Goal: Check status: Check status

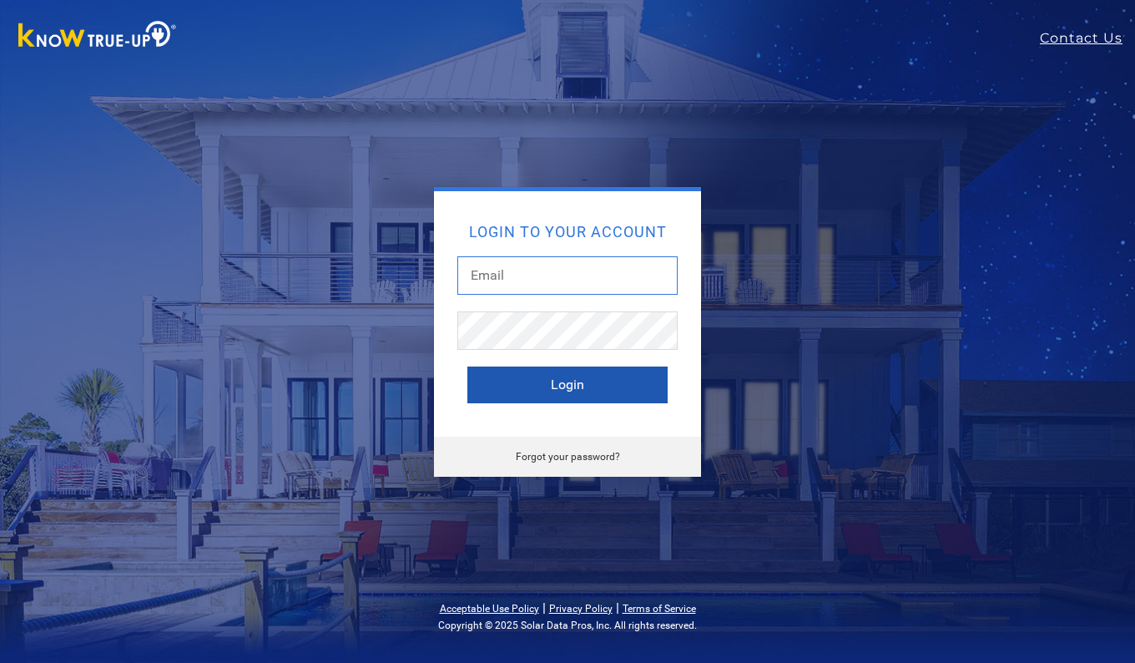
type input "[EMAIL_ADDRESS][DOMAIN_NAME]"
click at [541, 385] on button "Login" at bounding box center [568, 385] width 200 height 37
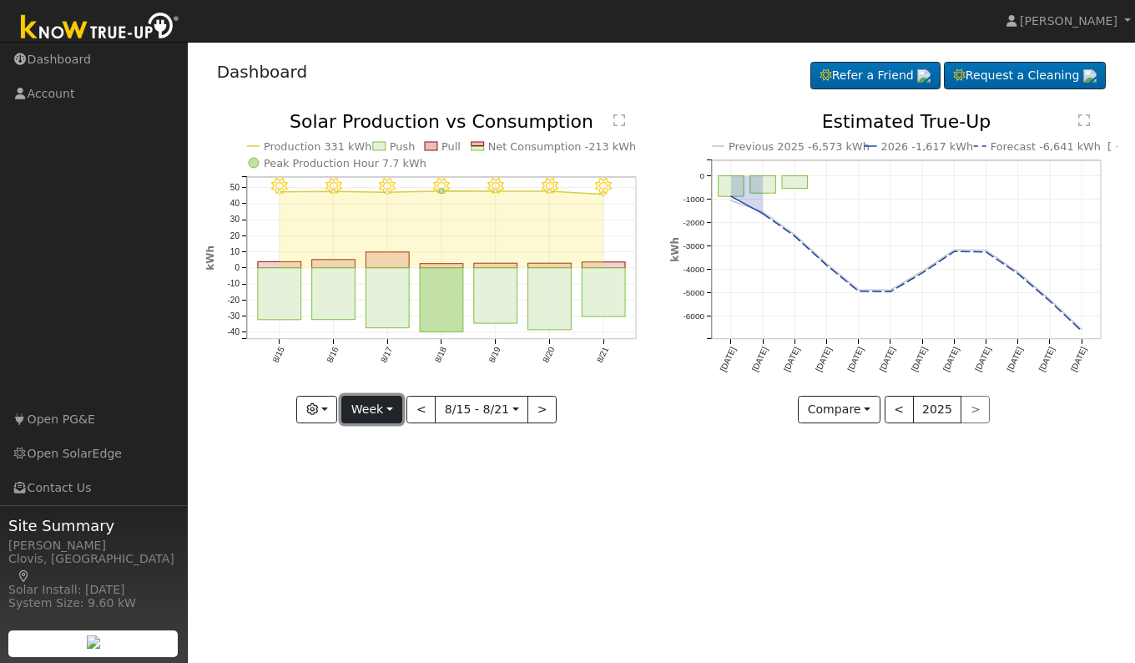
click at [382, 417] on button "Week" at bounding box center [371, 410] width 61 height 28
click at [376, 441] on link "Day" at bounding box center [400, 443] width 116 height 23
type input "2025-08-21"
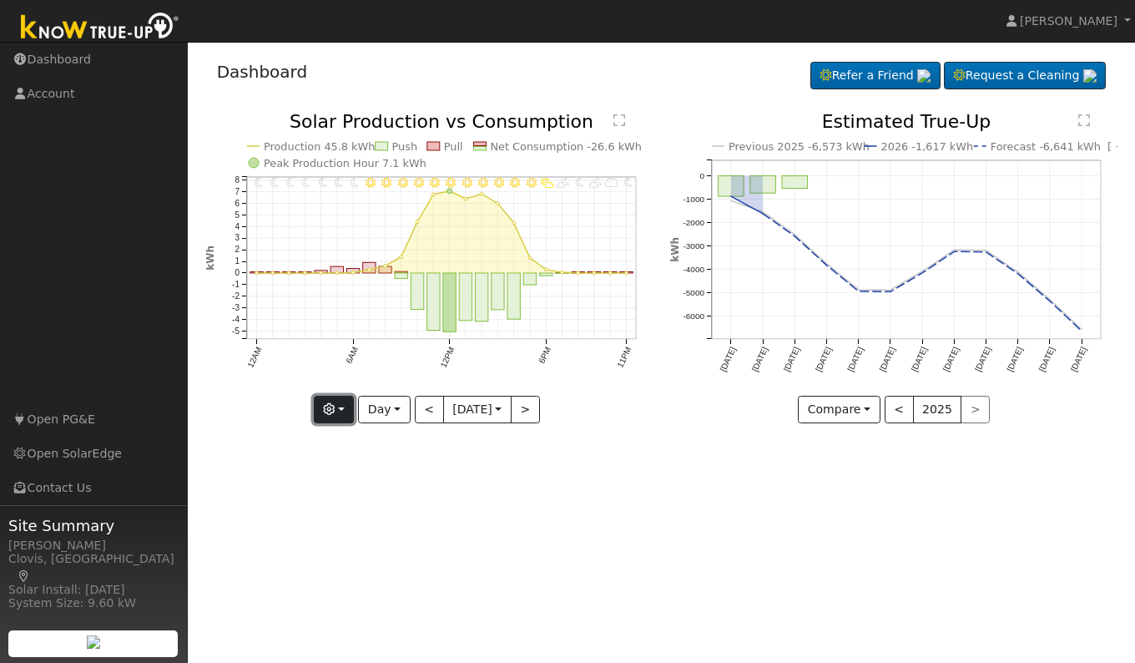
click at [339, 416] on button "button" at bounding box center [334, 410] width 41 height 28
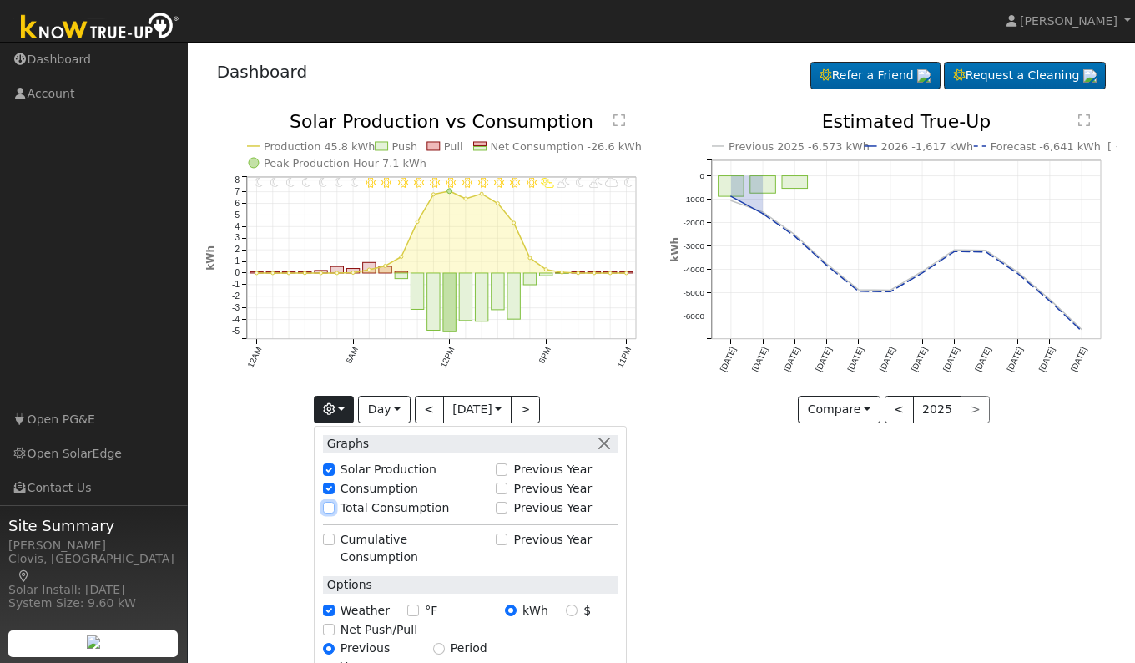
click at [326, 505] on input "Total Consumption" at bounding box center [329, 508] width 12 height 12
checkbox input "true"
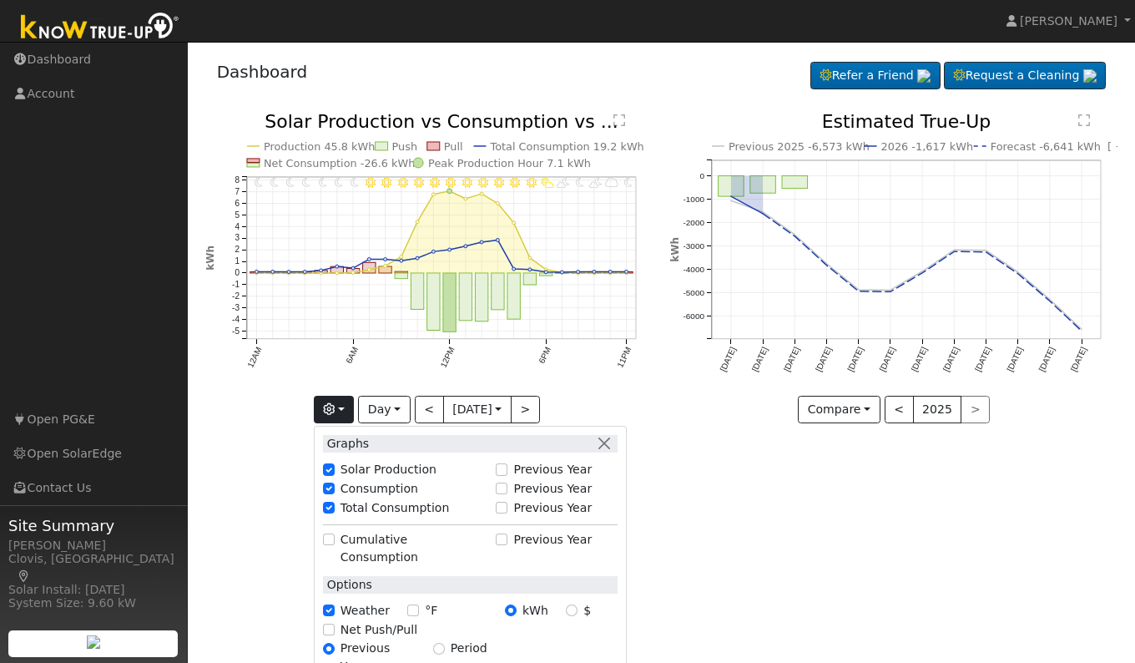
click at [695, 541] on div "User Profile First name Last name Email Email Notifications No Emails No Emails…" at bounding box center [662, 352] width 948 height 621
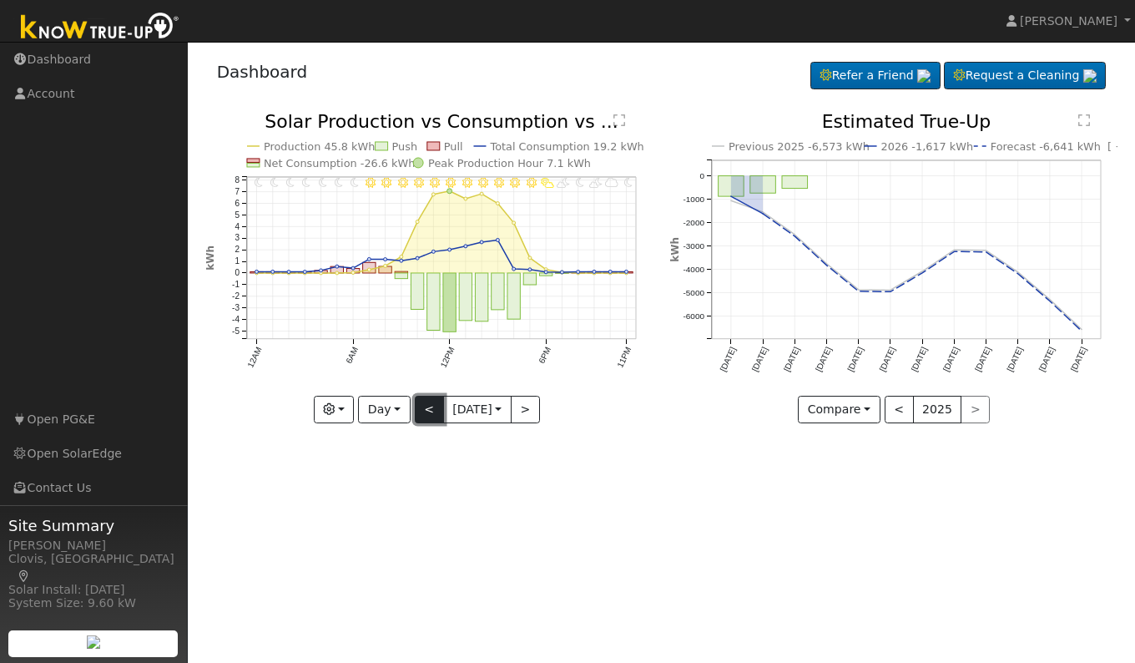
click at [424, 409] on button "<" at bounding box center [429, 410] width 29 height 28
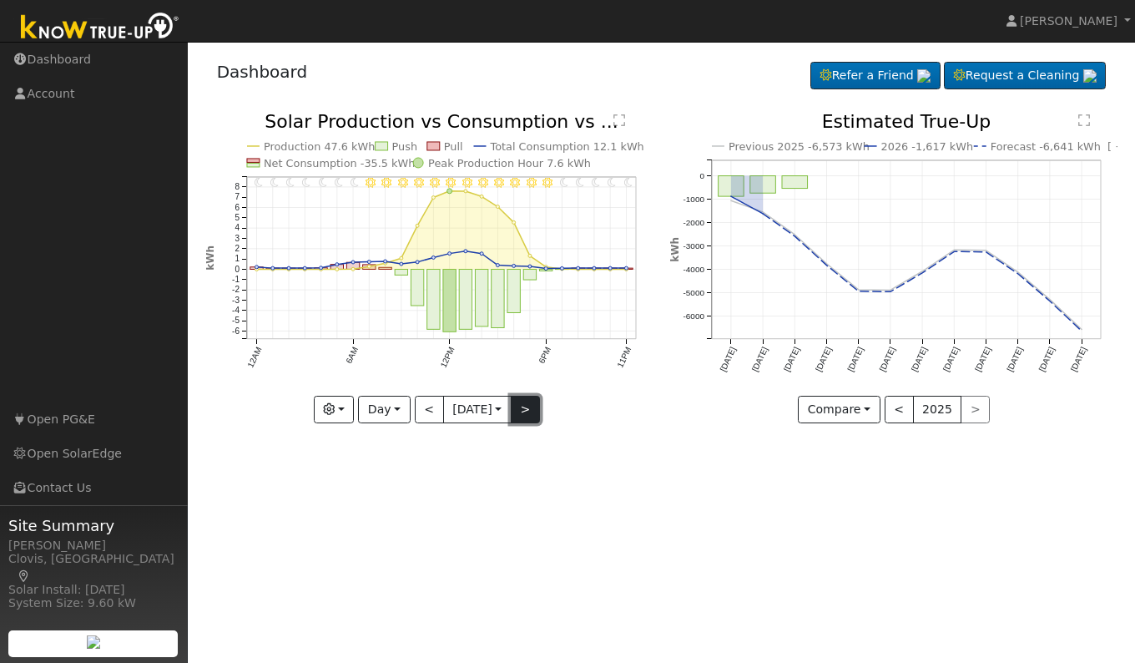
click at [539, 418] on button ">" at bounding box center [525, 410] width 29 height 28
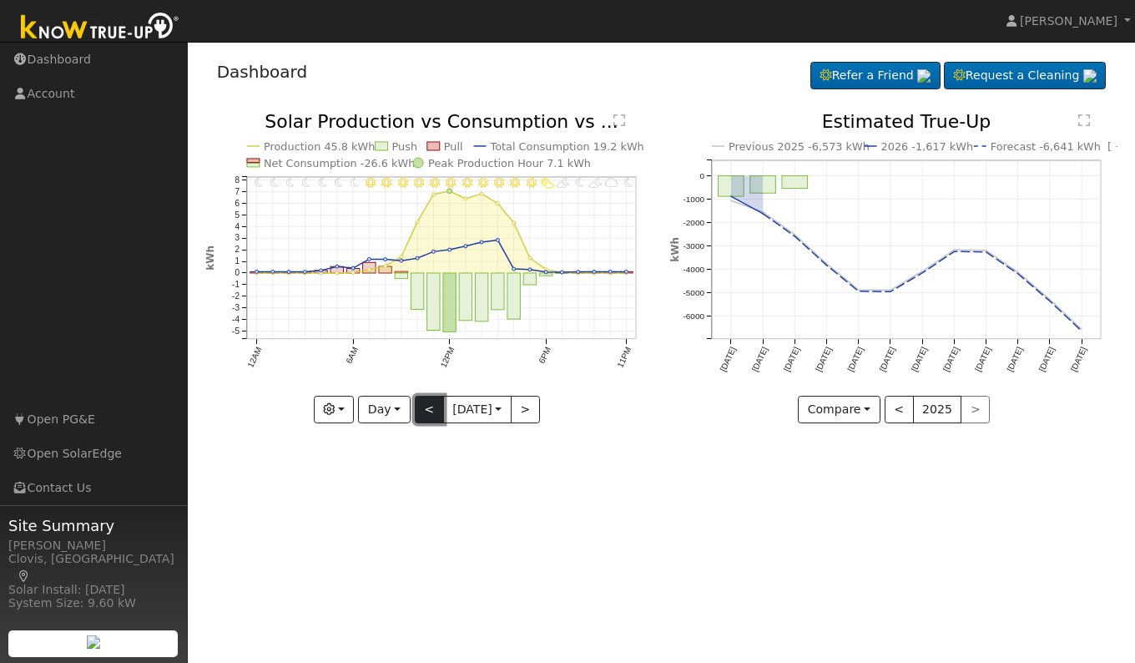
click at [427, 412] on button "<" at bounding box center [429, 410] width 29 height 28
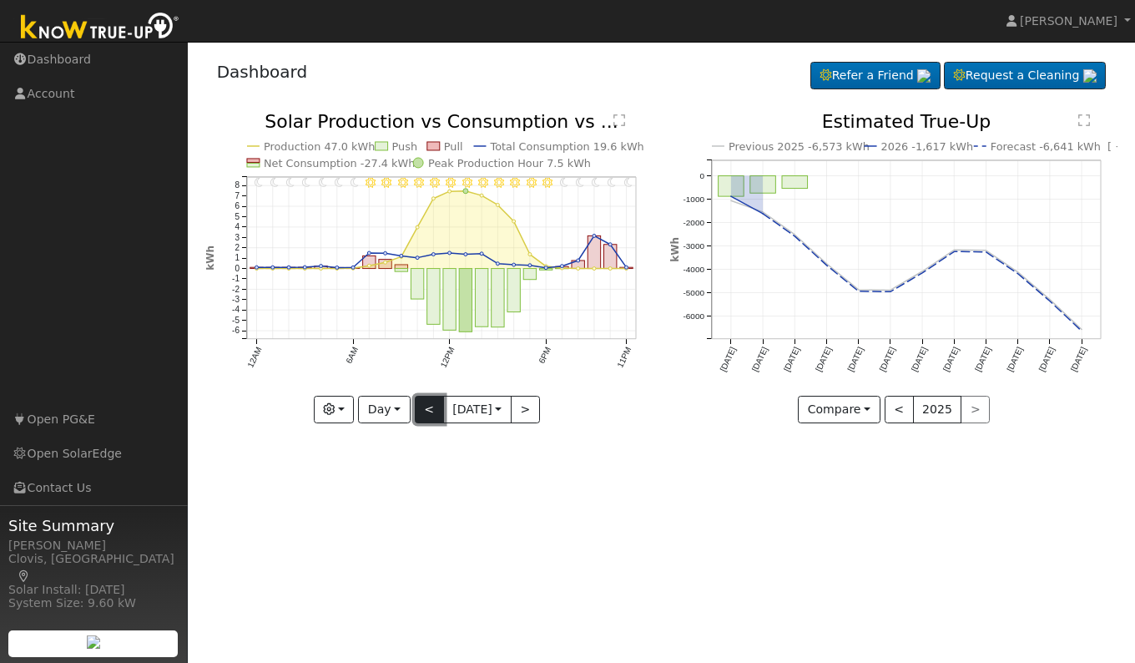
click at [427, 412] on button "<" at bounding box center [429, 410] width 29 height 28
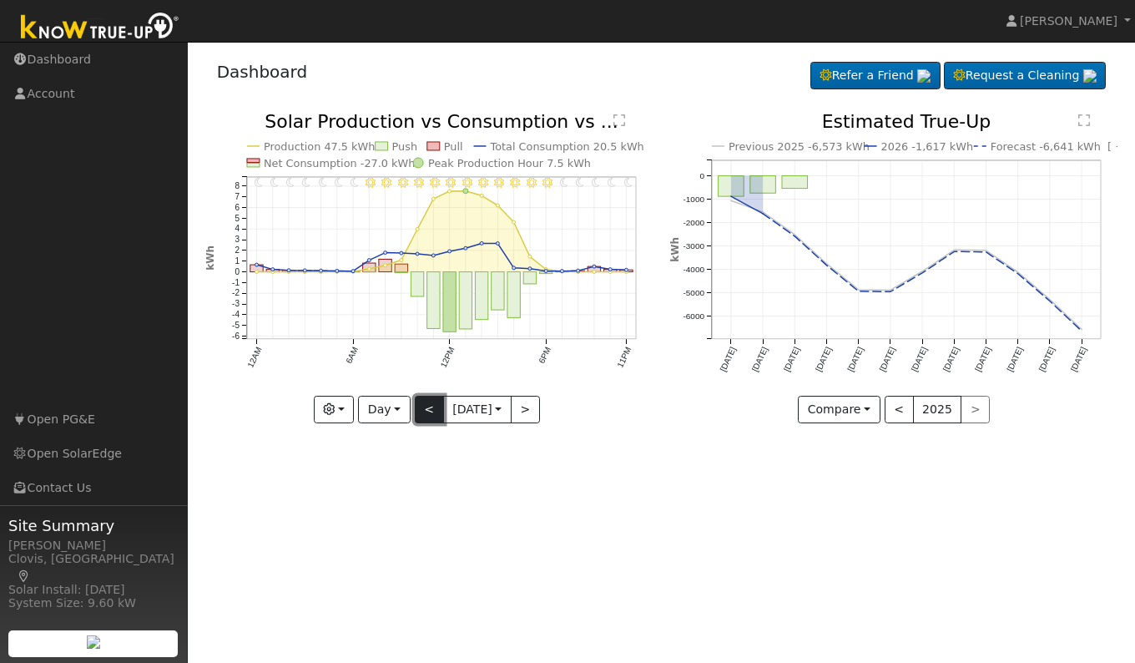
click at [427, 412] on button "<" at bounding box center [429, 410] width 29 height 28
click at [426, 408] on button "<" at bounding box center [429, 410] width 29 height 28
click at [423, 411] on button "<" at bounding box center [429, 410] width 29 height 28
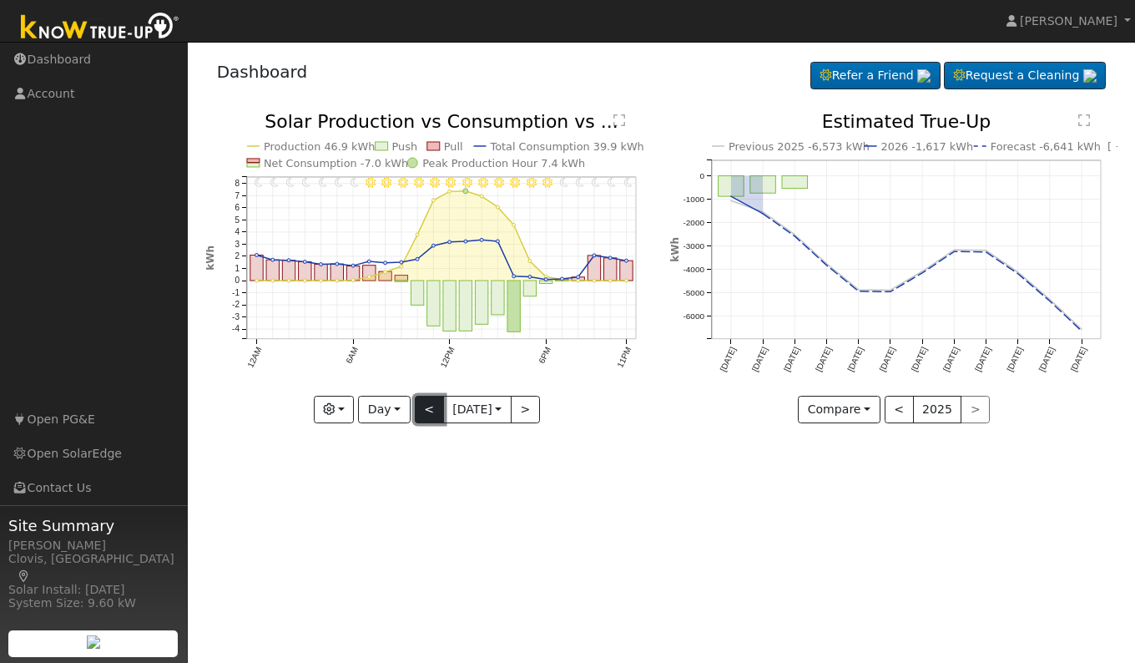
click at [422, 410] on button "<" at bounding box center [429, 410] width 29 height 28
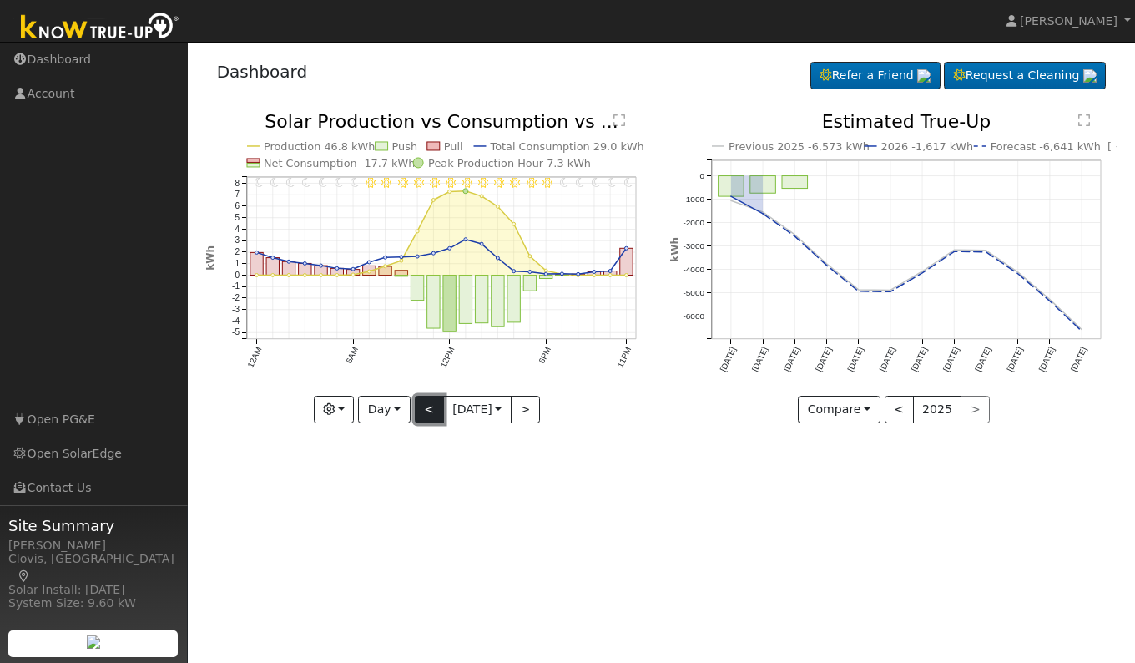
click at [419, 409] on button "<" at bounding box center [429, 410] width 29 height 28
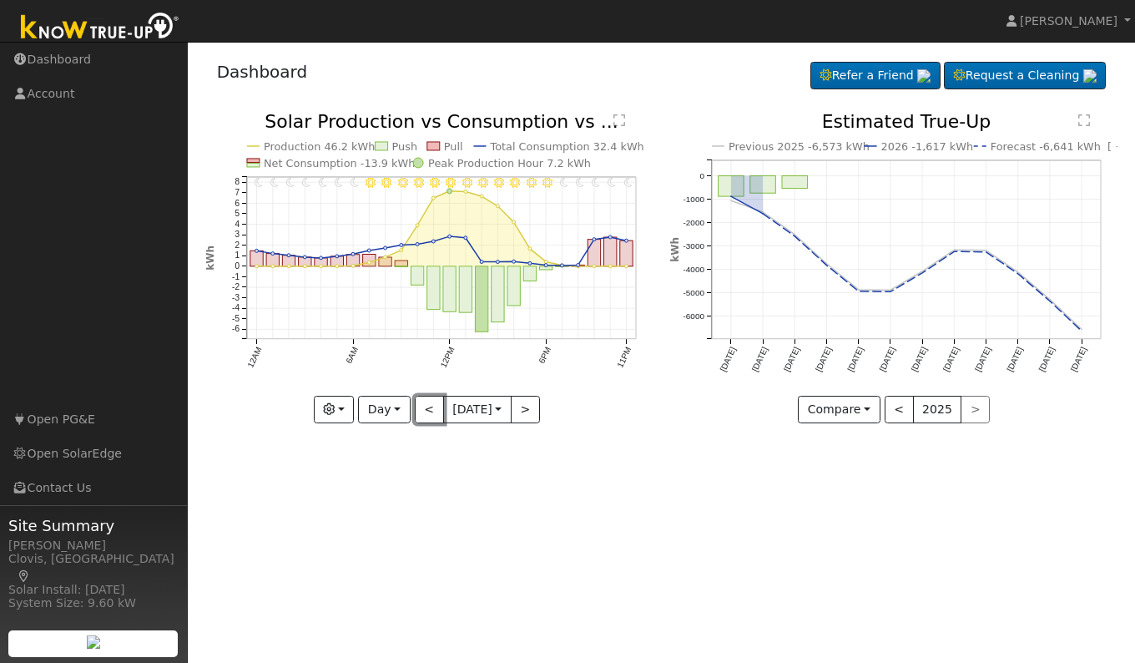
click at [422, 409] on button "<" at bounding box center [429, 410] width 29 height 28
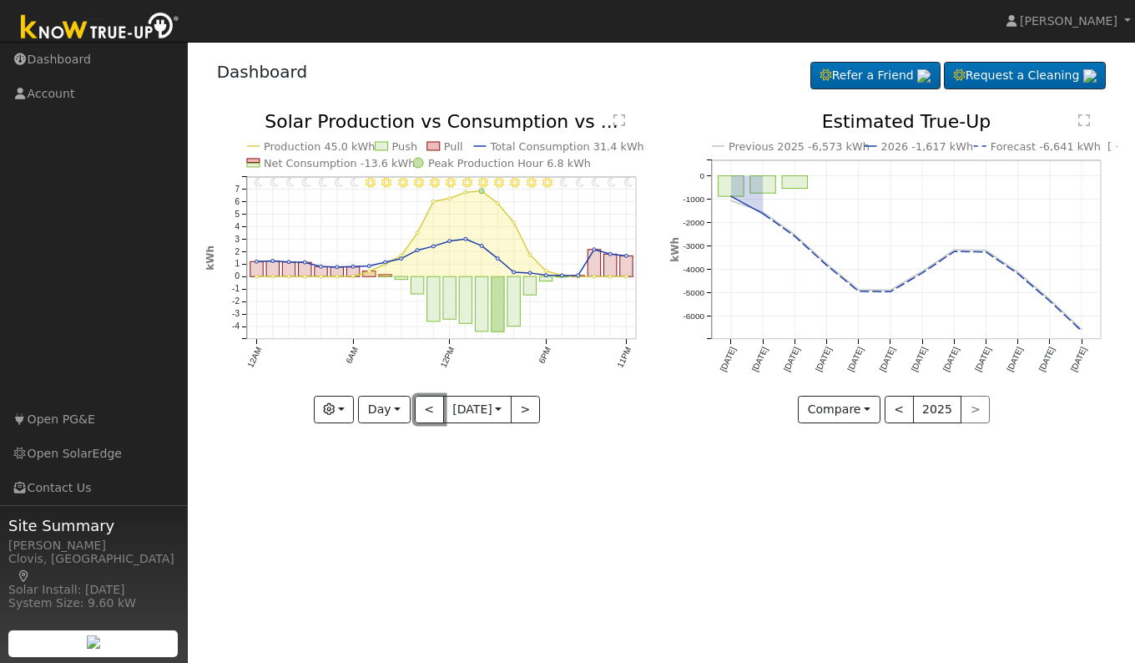
click at [422, 409] on button "<" at bounding box center [429, 410] width 29 height 28
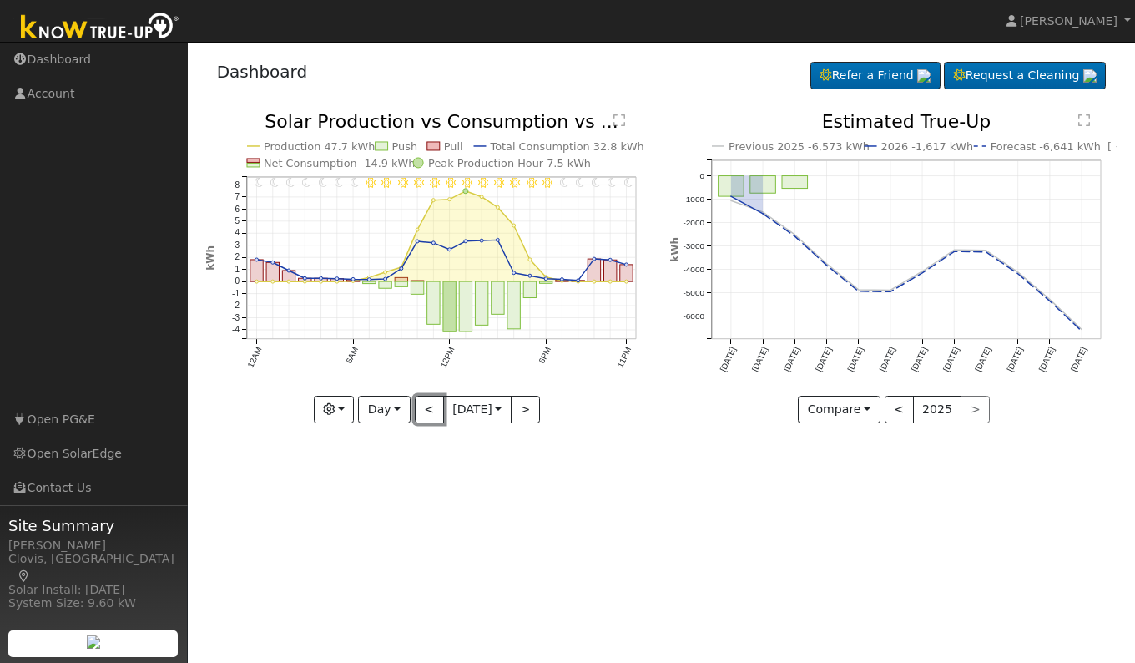
click at [422, 409] on button "<" at bounding box center [429, 410] width 29 height 28
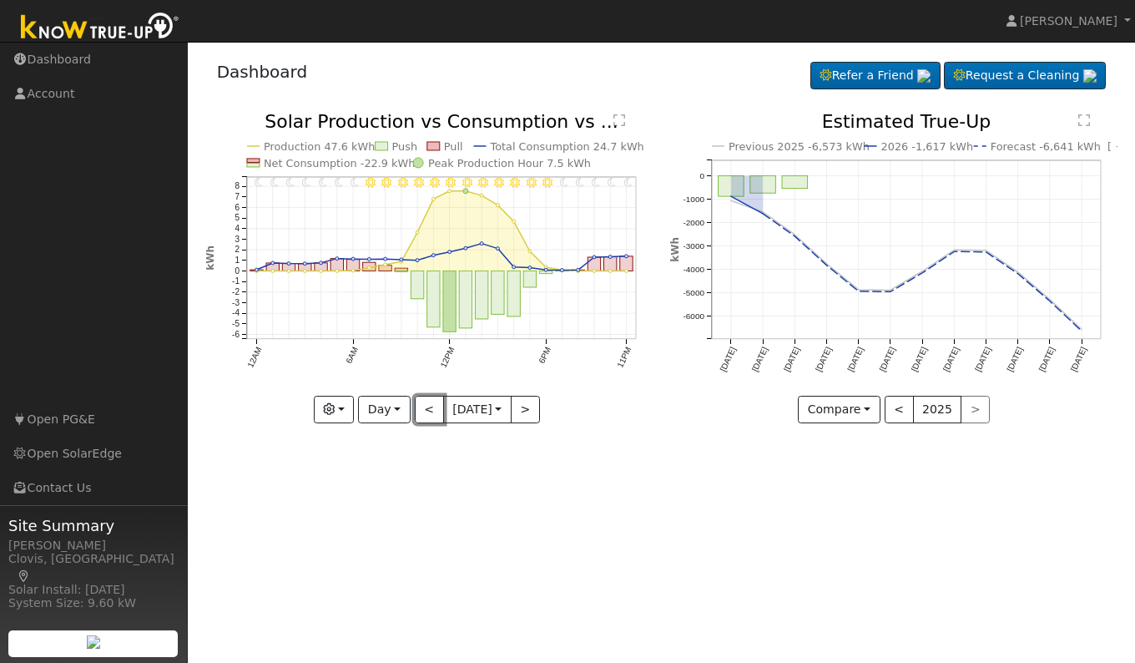
click at [422, 409] on button "<" at bounding box center [429, 410] width 29 height 28
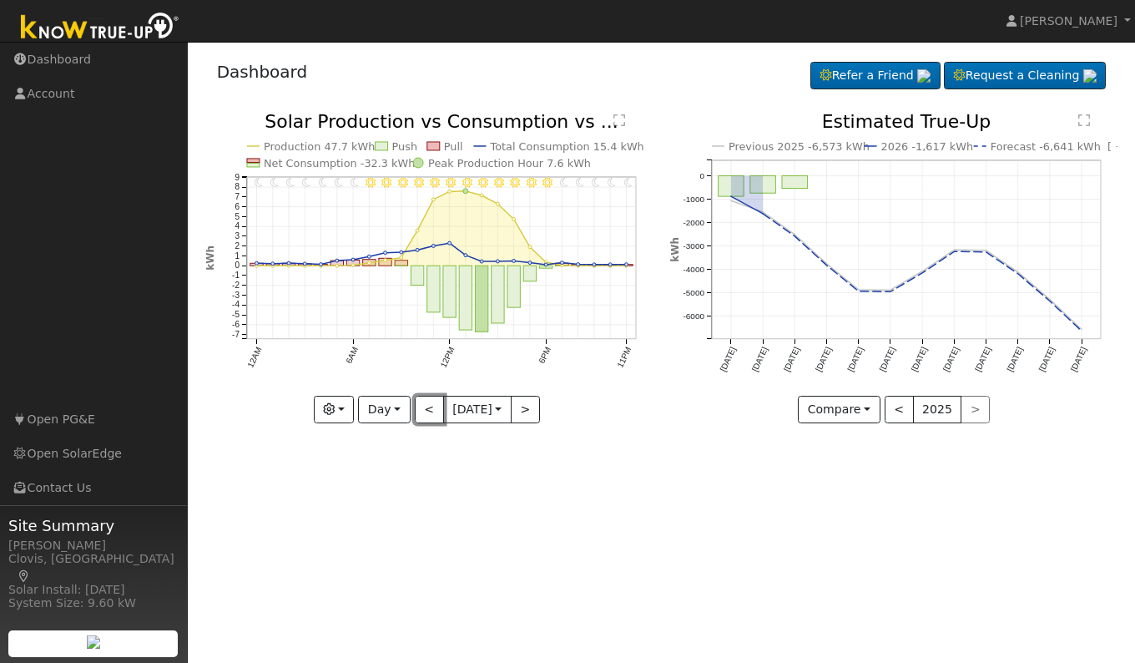
click at [422, 409] on button "<" at bounding box center [429, 410] width 29 height 28
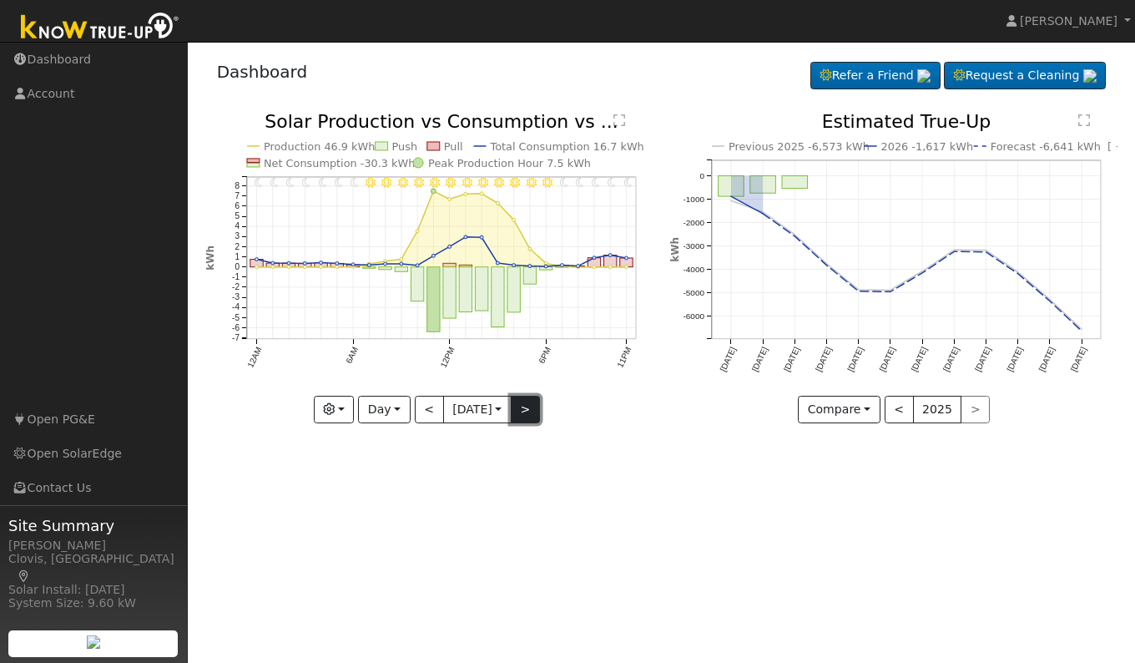
click at [533, 411] on button ">" at bounding box center [525, 410] width 29 height 28
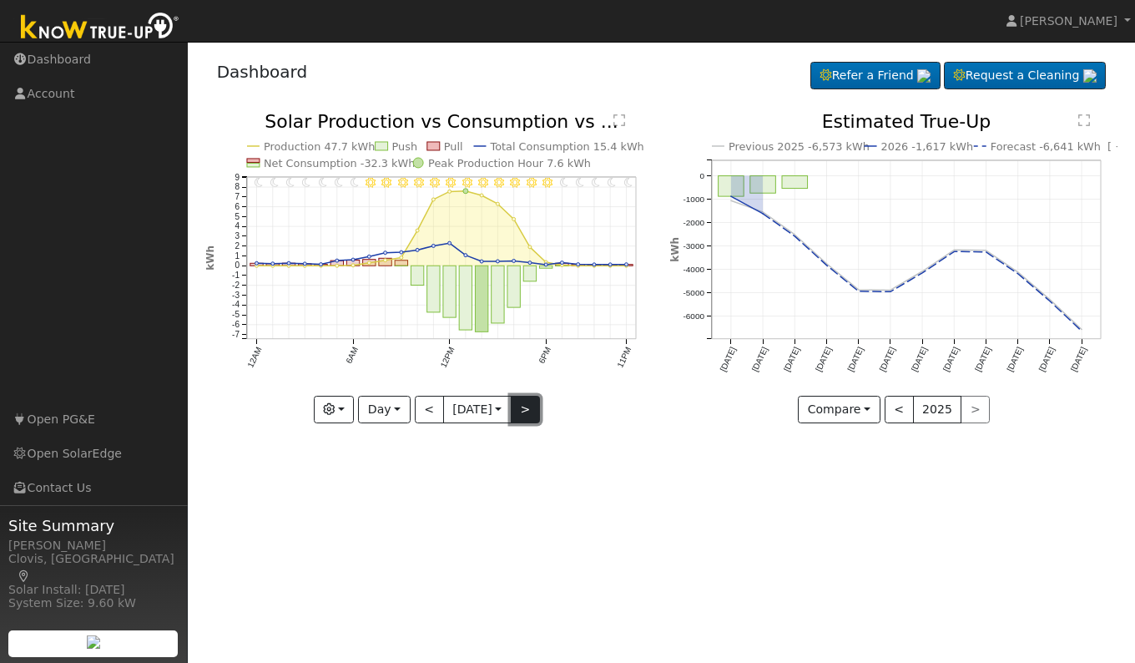
click at [533, 411] on button ">" at bounding box center [525, 410] width 29 height 28
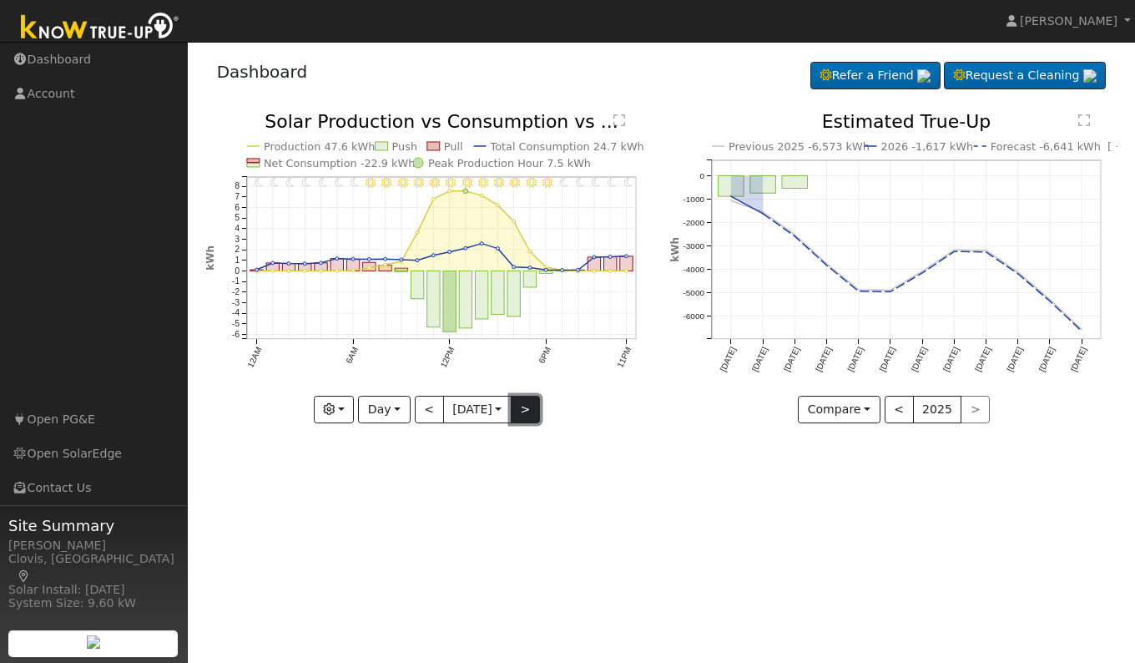
click at [533, 411] on button ">" at bounding box center [525, 410] width 29 height 28
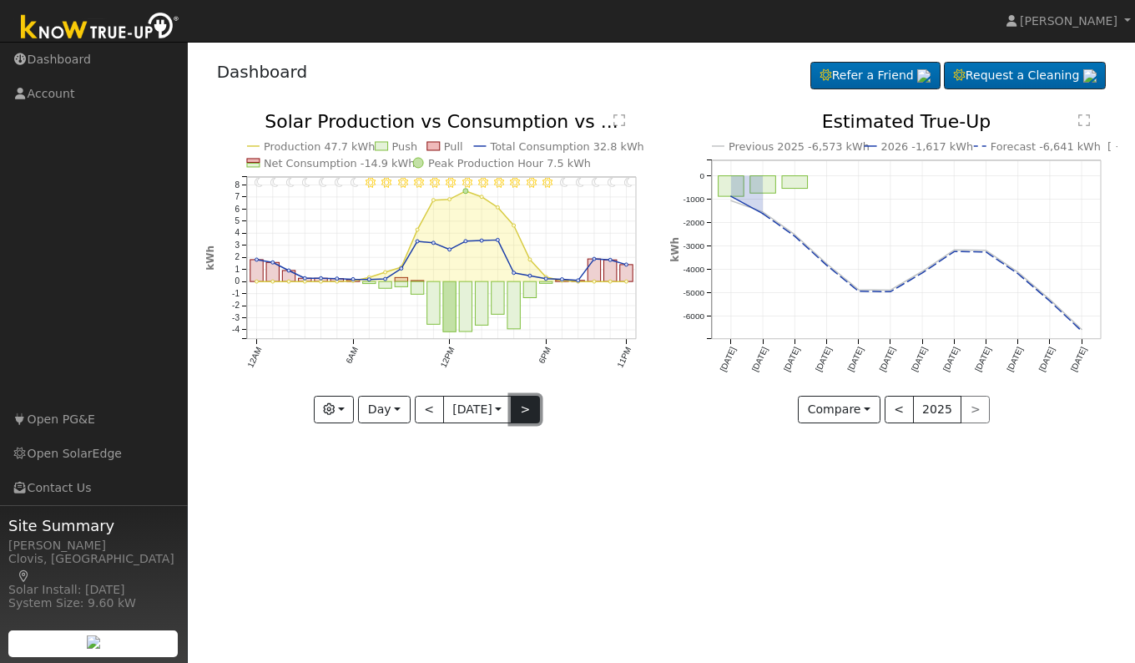
click at [533, 411] on button ">" at bounding box center [525, 410] width 29 height 28
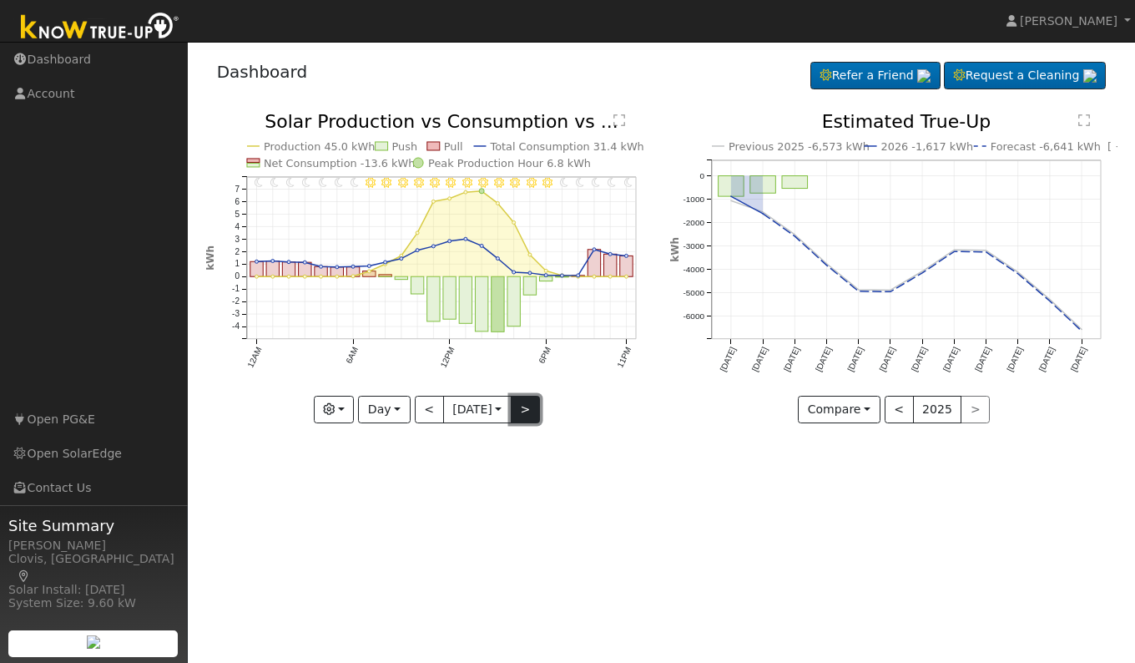
click at [533, 411] on button ">" at bounding box center [525, 410] width 29 height 28
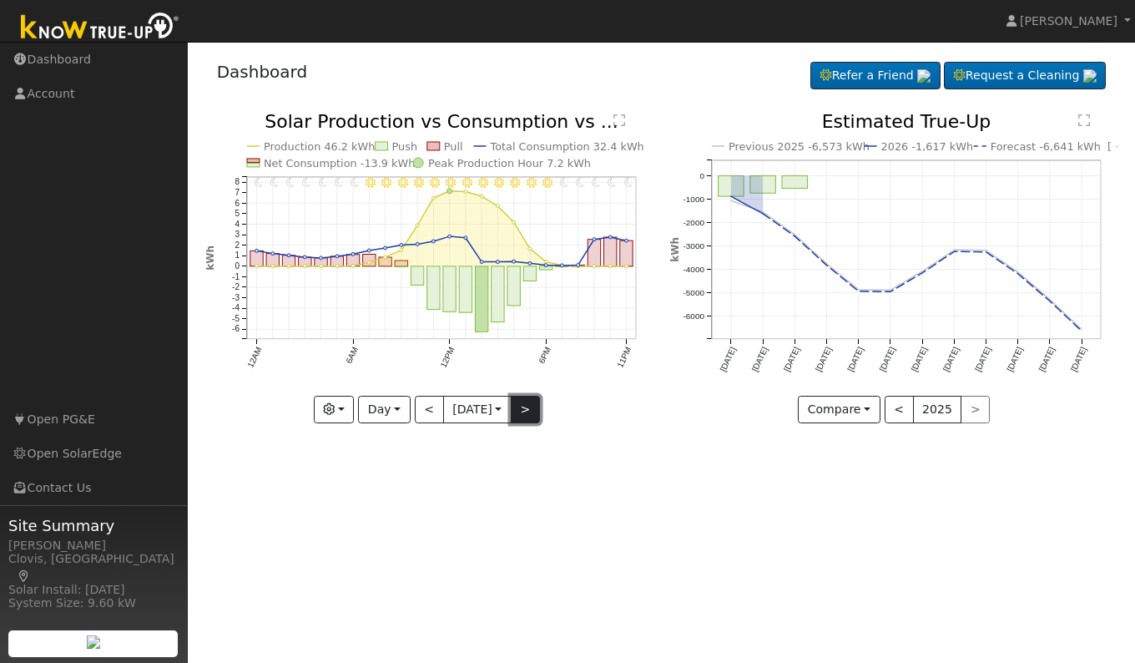
click at [533, 411] on button ">" at bounding box center [525, 410] width 29 height 28
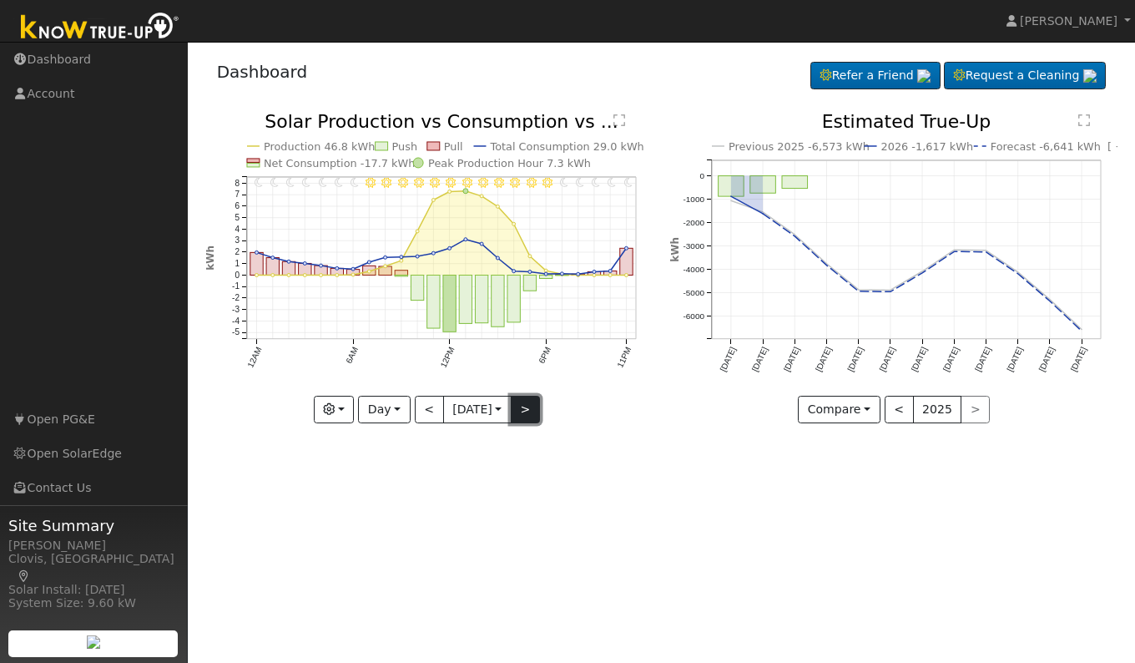
click at [533, 411] on button ">" at bounding box center [525, 410] width 29 height 28
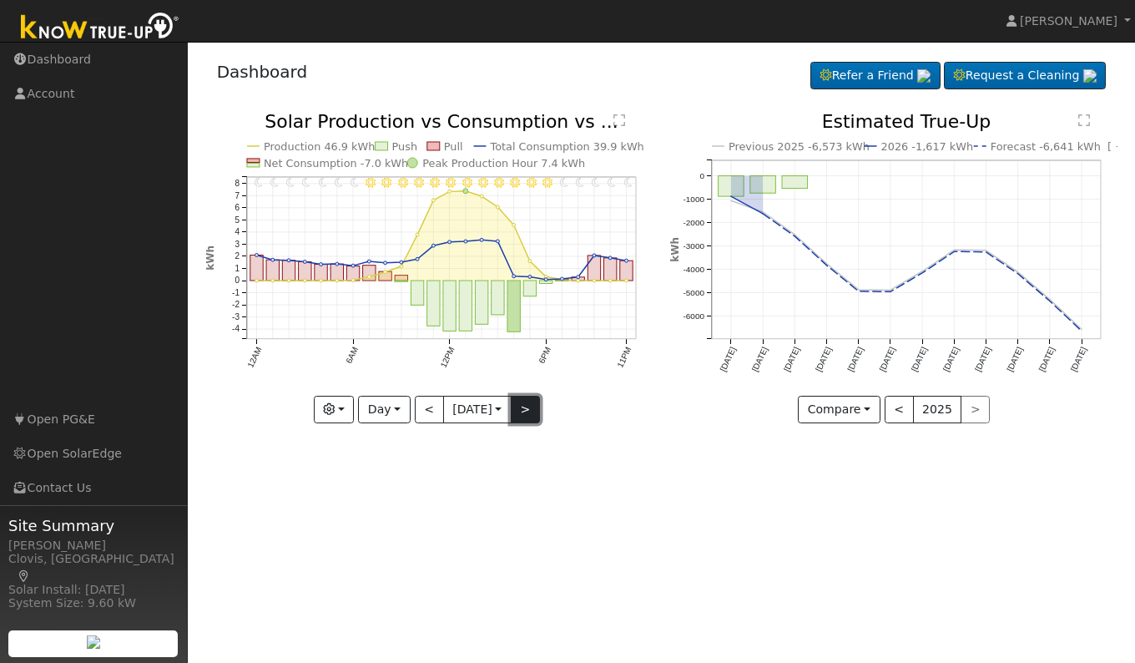
click at [533, 411] on button ">" at bounding box center [525, 410] width 29 height 28
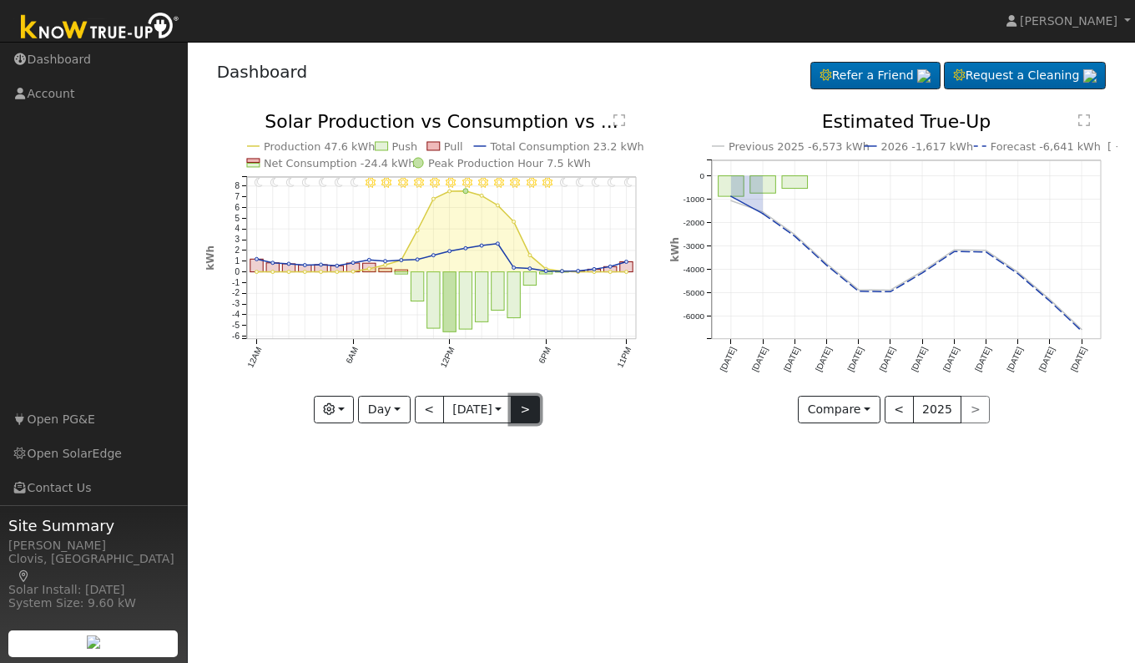
click at [532, 407] on button ">" at bounding box center [525, 410] width 29 height 28
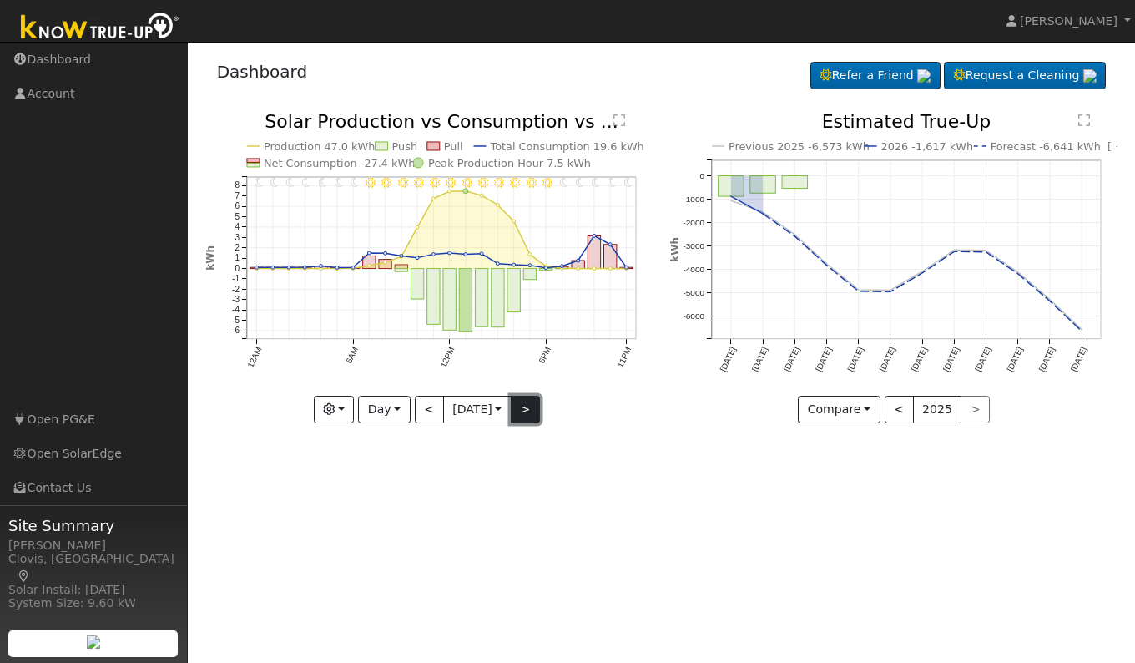
click at [532, 407] on button ">" at bounding box center [525, 410] width 29 height 28
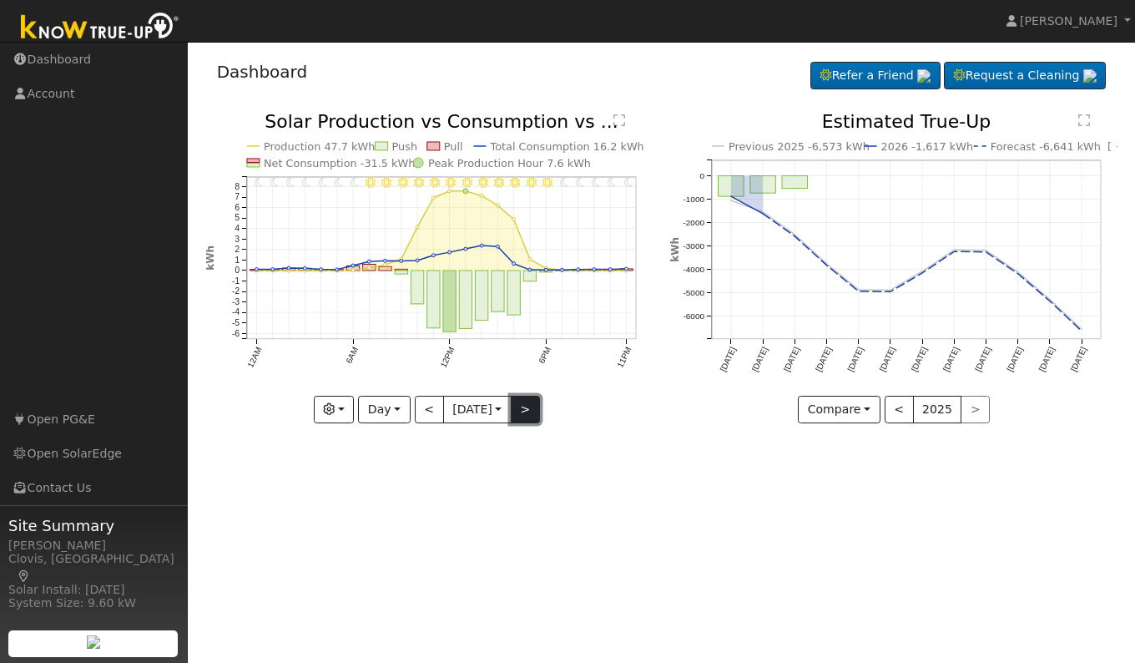
click at [532, 407] on button ">" at bounding box center [525, 410] width 29 height 28
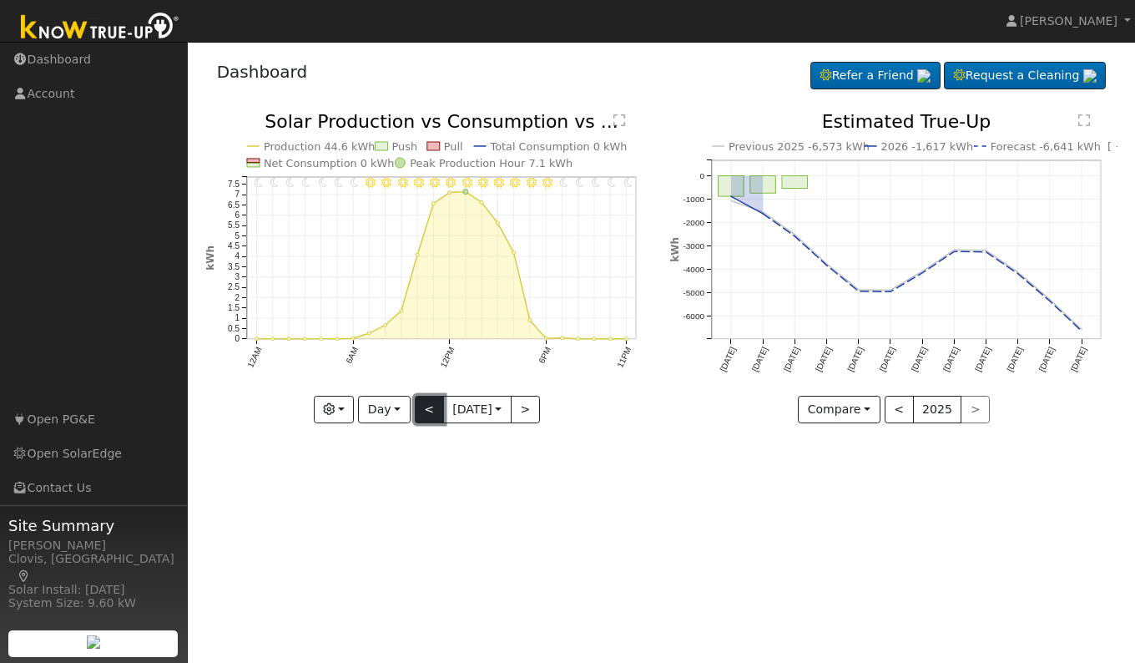
click at [422, 405] on button "<" at bounding box center [429, 410] width 29 height 28
type input "2025-08-21"
